Goal: Task Accomplishment & Management: Use online tool/utility

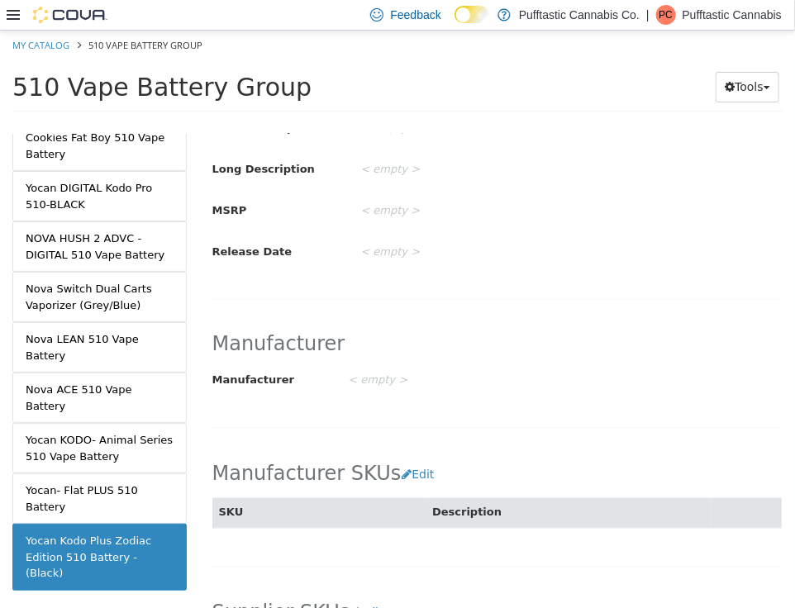
scroll to position [592, 0]
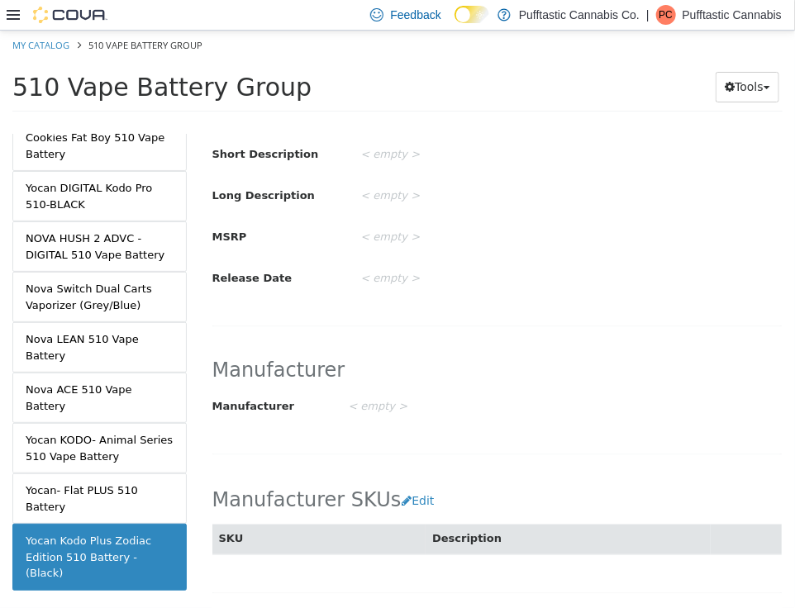
drag, startPoint x: 467, startPoint y: 350, endPoint x: 621, endPoint y: 50, distance: 338.1
click at [621, 50] on ol "My Catalog 510 Vape Battery Group" at bounding box center [397, 45] width 795 height 30
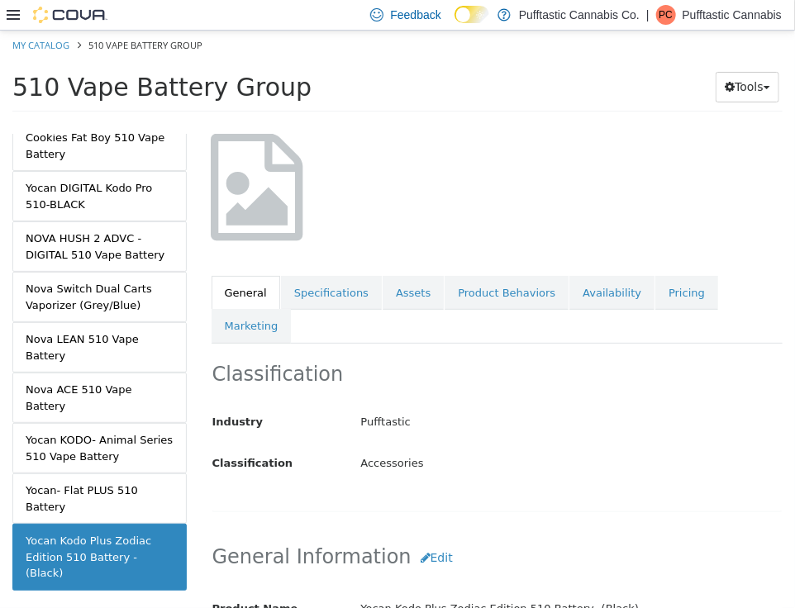
scroll to position [14, 0]
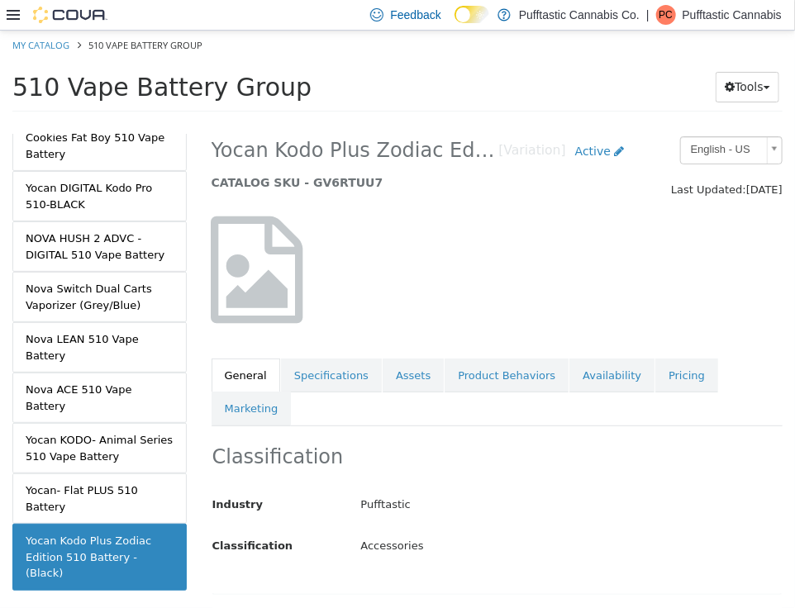
click at [274, 216] on icon at bounding box center [258, 269] width 92 height 107
click at [578, 376] on link "Availability" at bounding box center [611, 375] width 85 height 35
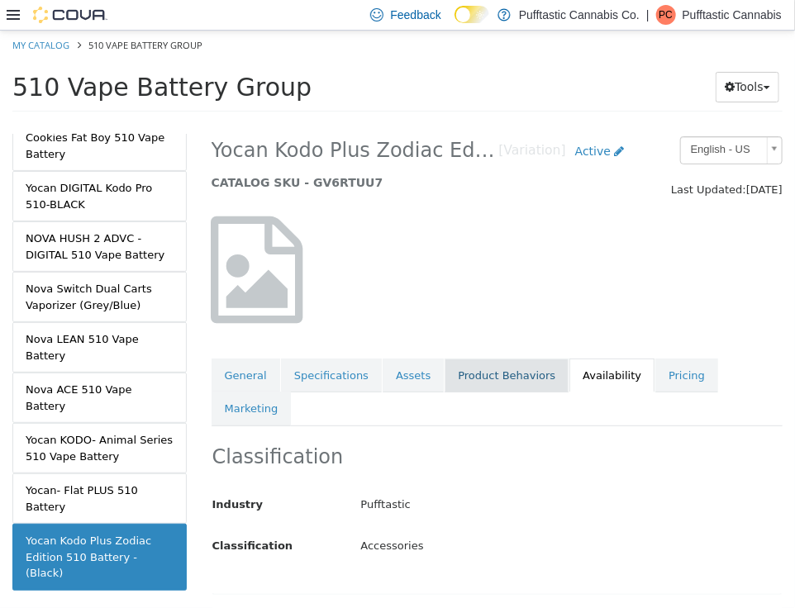
drag, startPoint x: 499, startPoint y: 363, endPoint x: 500, endPoint y: 371, distance: 8.3
click at [500, 371] on link "Product Behaviors" at bounding box center [507, 375] width 124 height 35
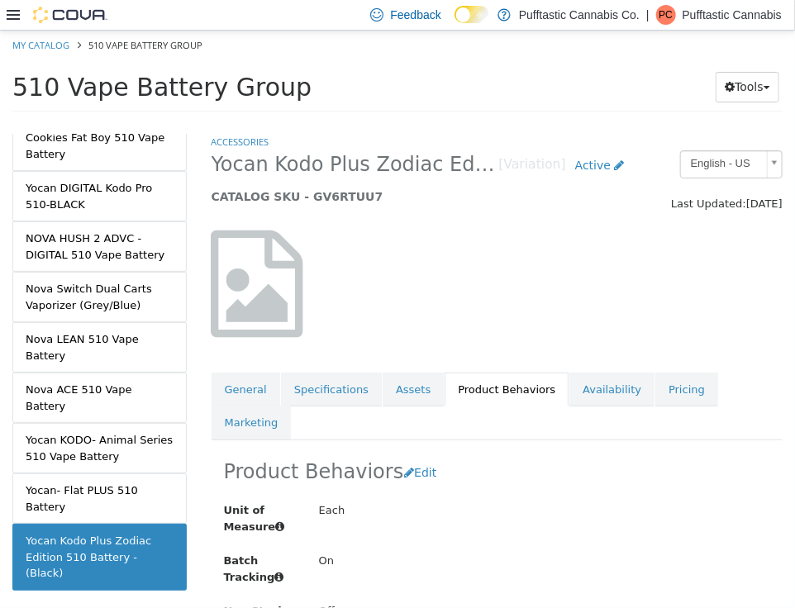
click at [387, 171] on span "Yocan Kodo Plus Zodiac Edition 510 Battery -(Black)" at bounding box center [356, 164] width 288 height 26
click at [387, 169] on span "Yocan Kodo Plus Zodiac Edition 510 Battery -(Black)" at bounding box center [356, 164] width 288 height 26
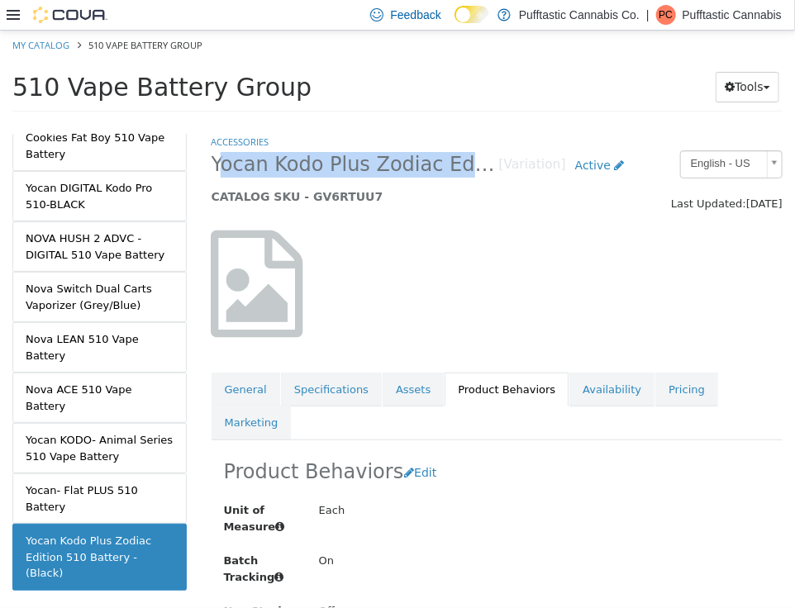
click at [387, 169] on span "Yocan Kodo Plus Zodiac Edition 510 Battery -(Black)" at bounding box center [356, 164] width 288 height 26
copy span "Yocan Kodo Plus Zodiac Edition 510 Battery -(Black)"
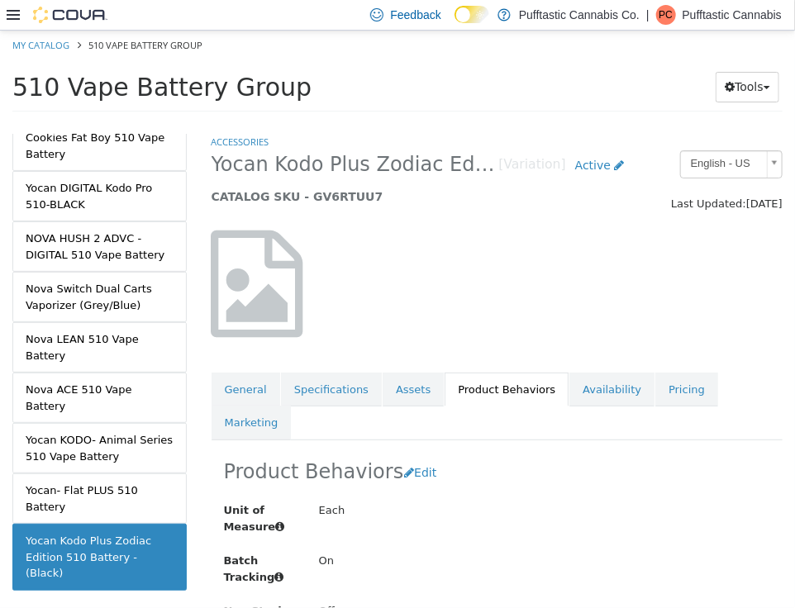
click at [373, 307] on div at bounding box center [298, 292] width 198 height 124
click at [393, 375] on link "Assets" at bounding box center [413, 389] width 61 height 35
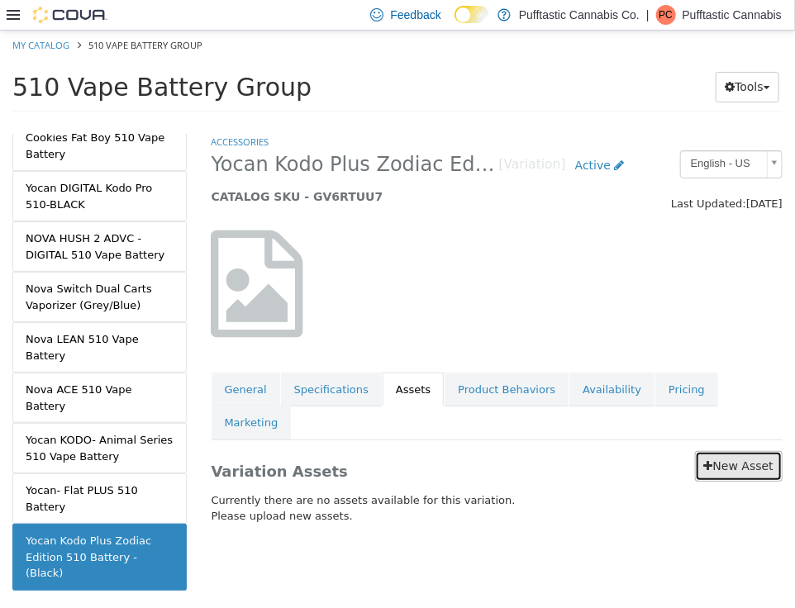
click at [770, 450] on link "New Asset" at bounding box center [739, 465] width 88 height 31
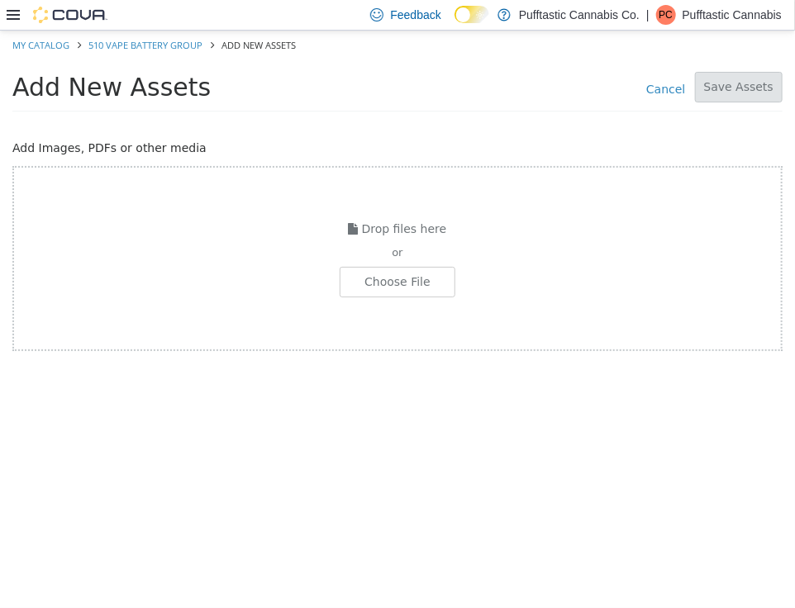
click at [431, 297] on div "Drop files here or Choose File" at bounding box center [397, 257] width 770 height 185
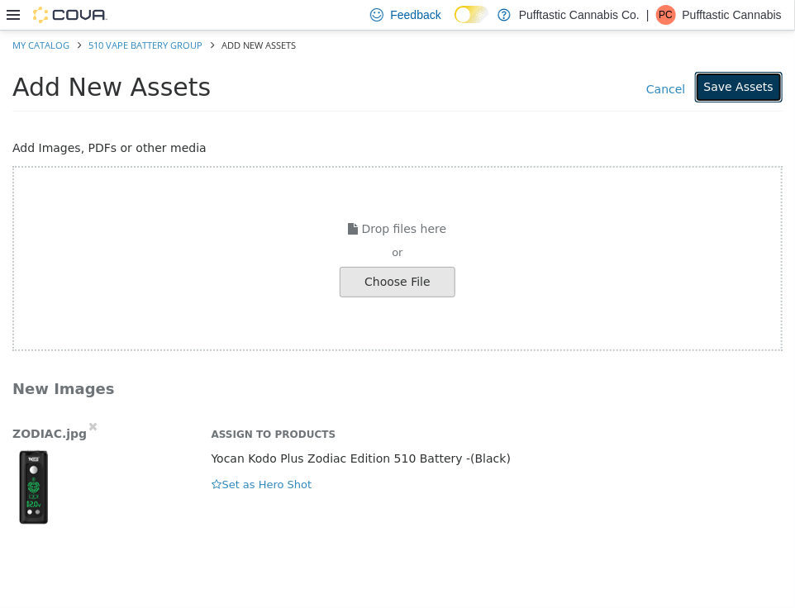
click at [738, 78] on button "Save Assets" at bounding box center [739, 86] width 88 height 31
